Goal: Find specific page/section: Find specific page/section

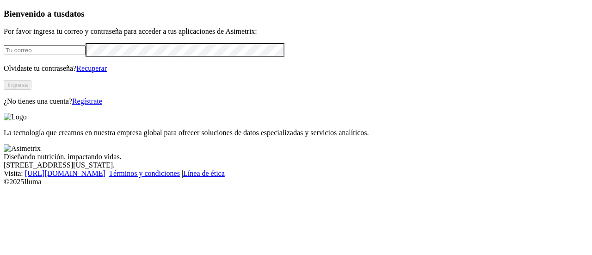
type input "[PERSON_NAME][EMAIL_ADDRESS][PERSON_NAME][DOMAIN_NAME]"
click at [31, 90] on button "Ingresa" at bounding box center [18, 85] width 28 height 10
